Goal: Task Accomplishment & Management: Manage account settings

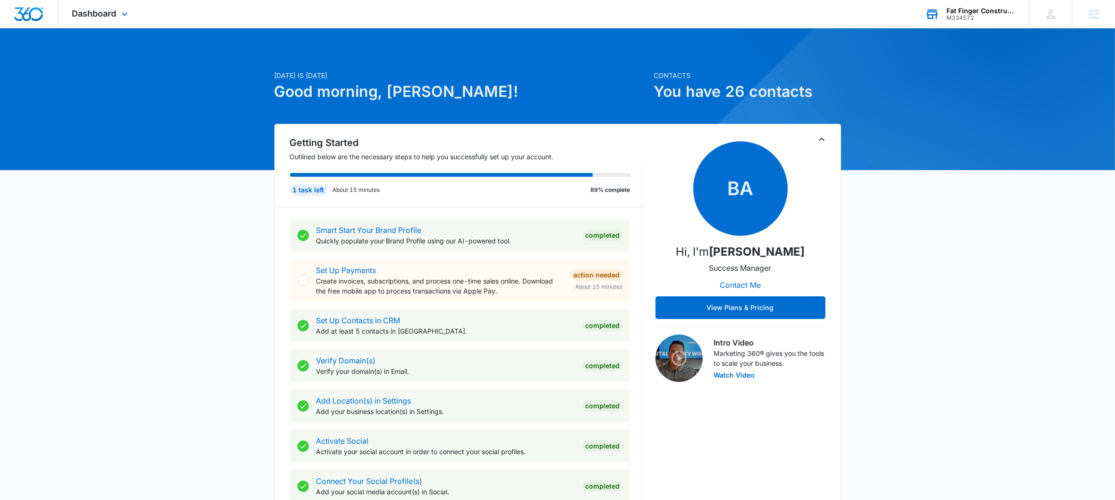
click at [980, 12] on div "Fat Finger Construction" at bounding box center [981, 11] width 69 height 8
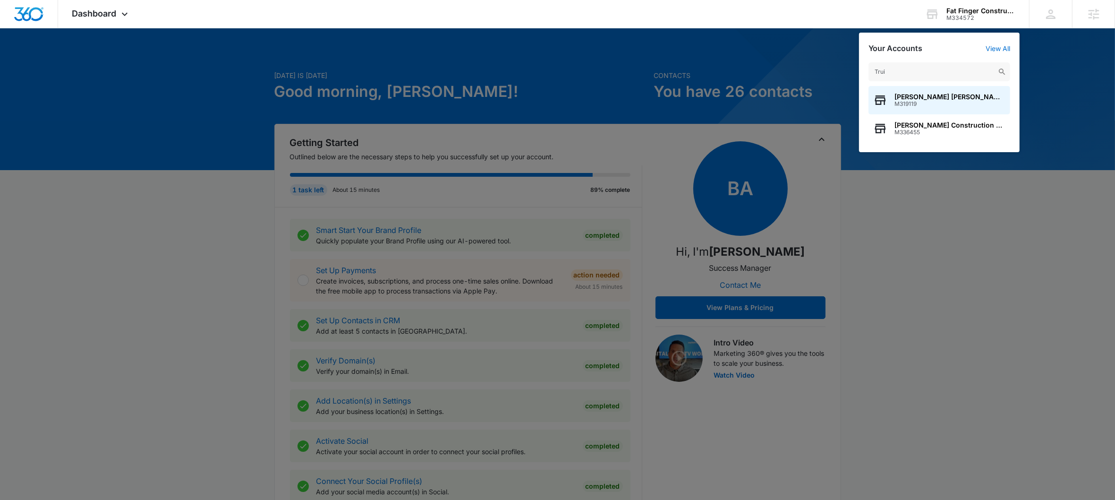
type input "Trui"
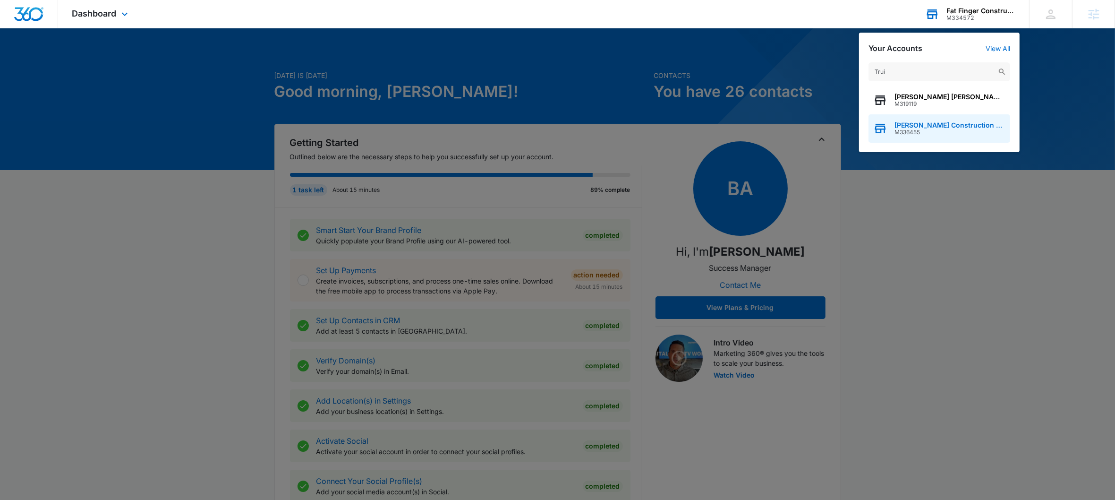
click at [933, 137] on div "[PERSON_NAME] Construction & Roofing M336455" at bounding box center [940, 128] width 142 height 28
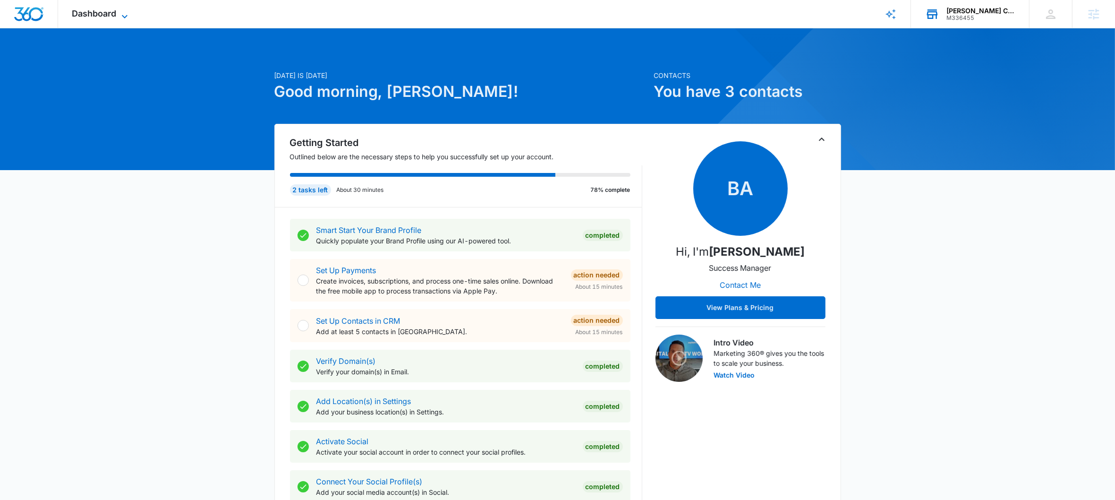
click at [109, 13] on span "Dashboard" at bounding box center [94, 14] width 44 height 10
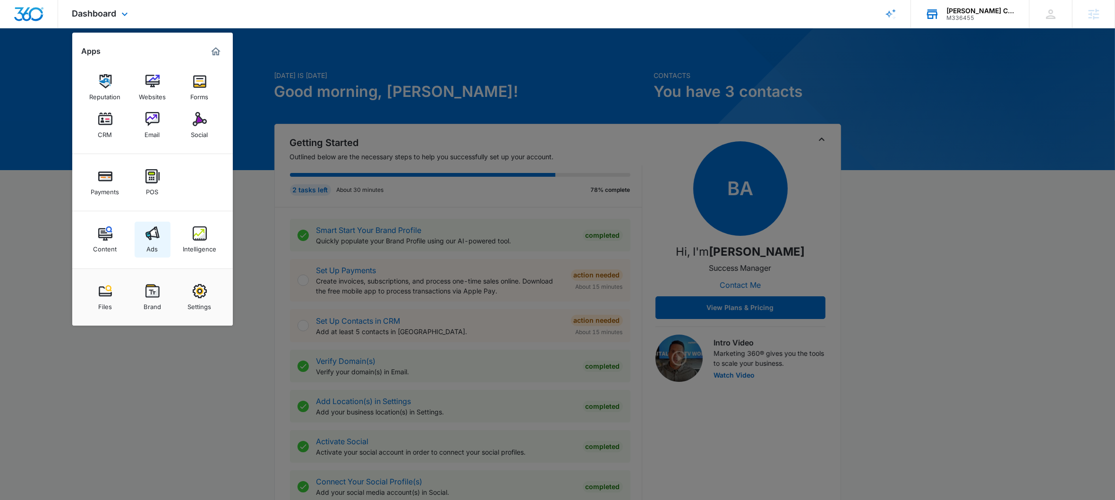
click at [159, 254] on link "Ads" at bounding box center [153, 240] width 36 height 36
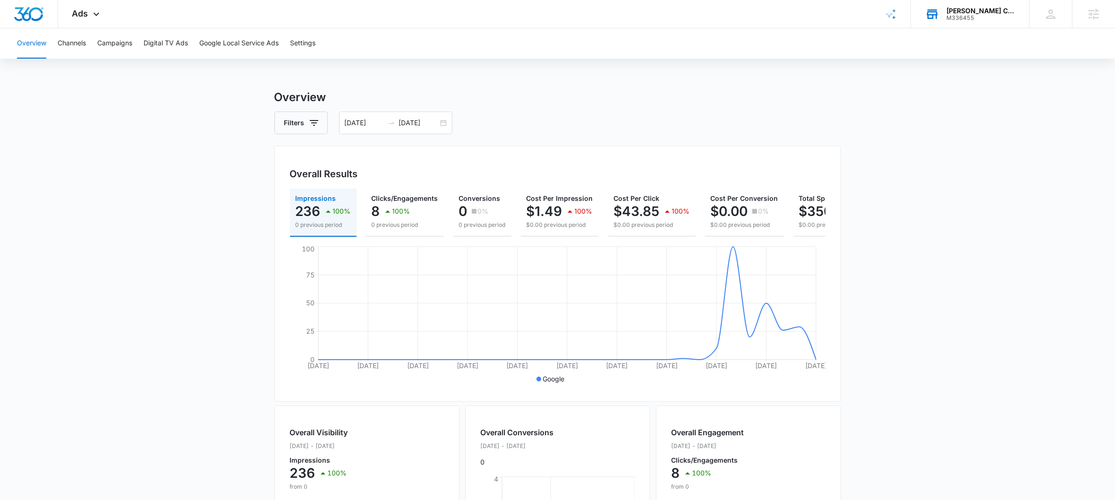
click at [92, 43] on div "Overview Channels Campaigns Digital TV Ads Google Local Service Ads Settings" at bounding box center [557, 43] width 1093 height 30
click at [104, 40] on button "Campaigns" at bounding box center [114, 43] width 35 height 30
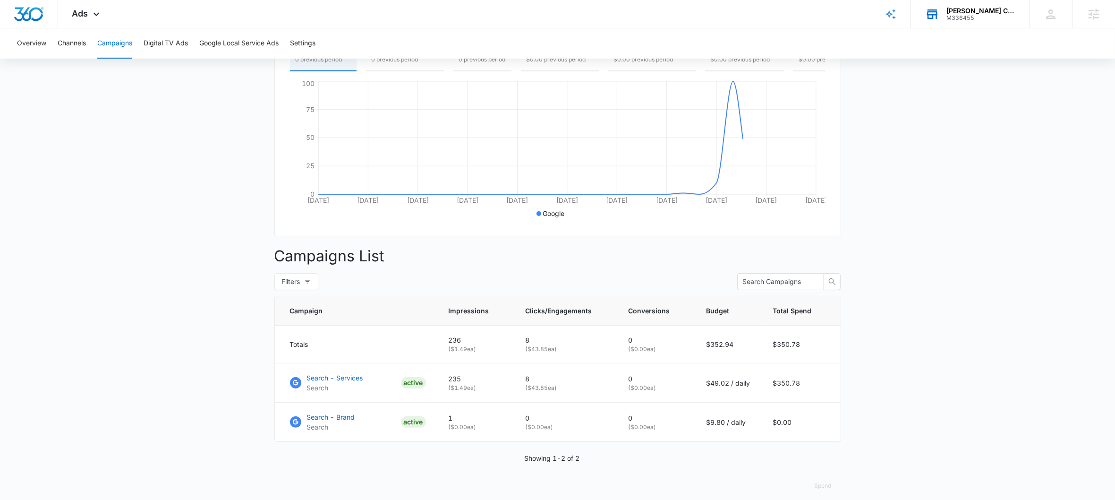
scroll to position [183, 0]
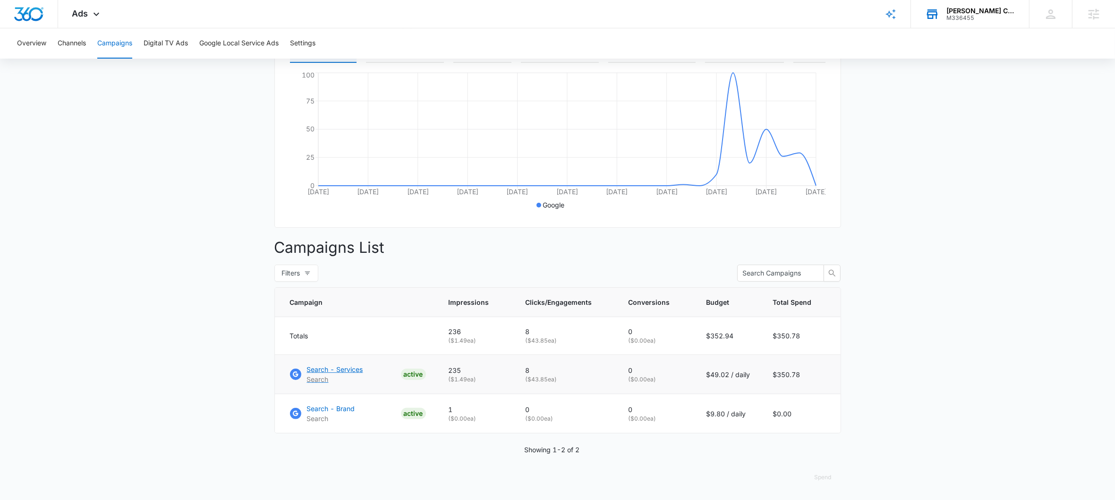
click at [357, 368] on p "Search - Services" at bounding box center [335, 369] width 56 height 10
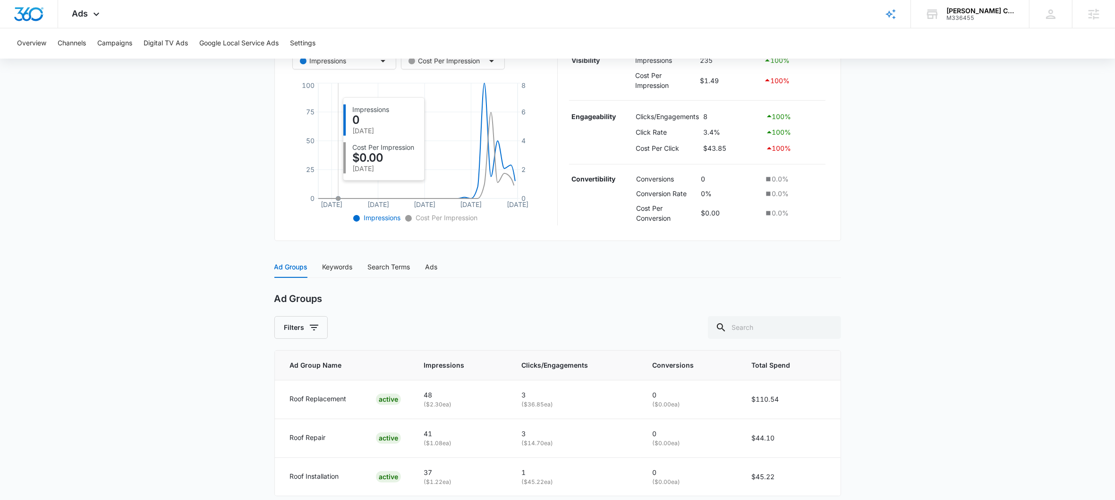
scroll to position [234, 0]
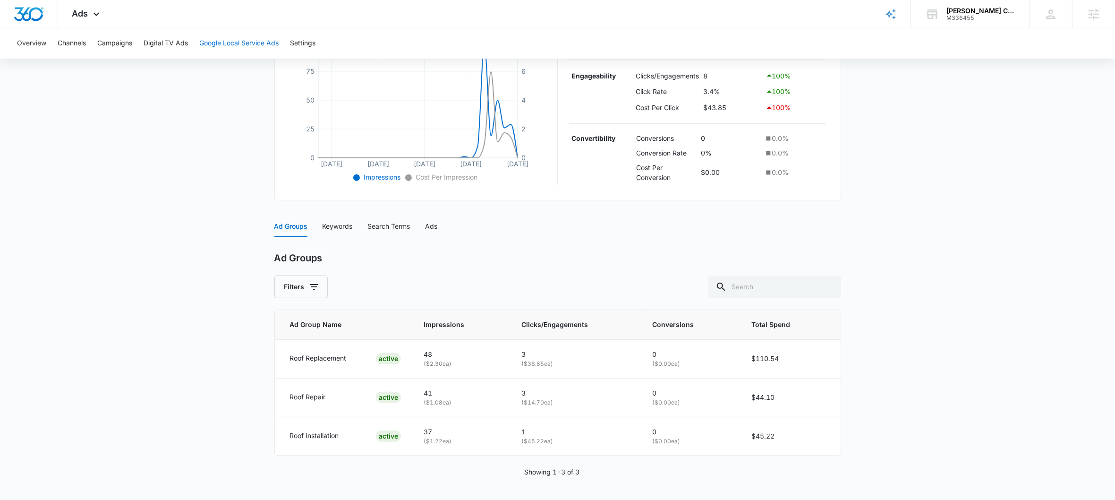
click at [244, 44] on button "Google Local Service Ads" at bounding box center [238, 43] width 79 height 30
